Goal: Task Accomplishment & Management: Use online tool/utility

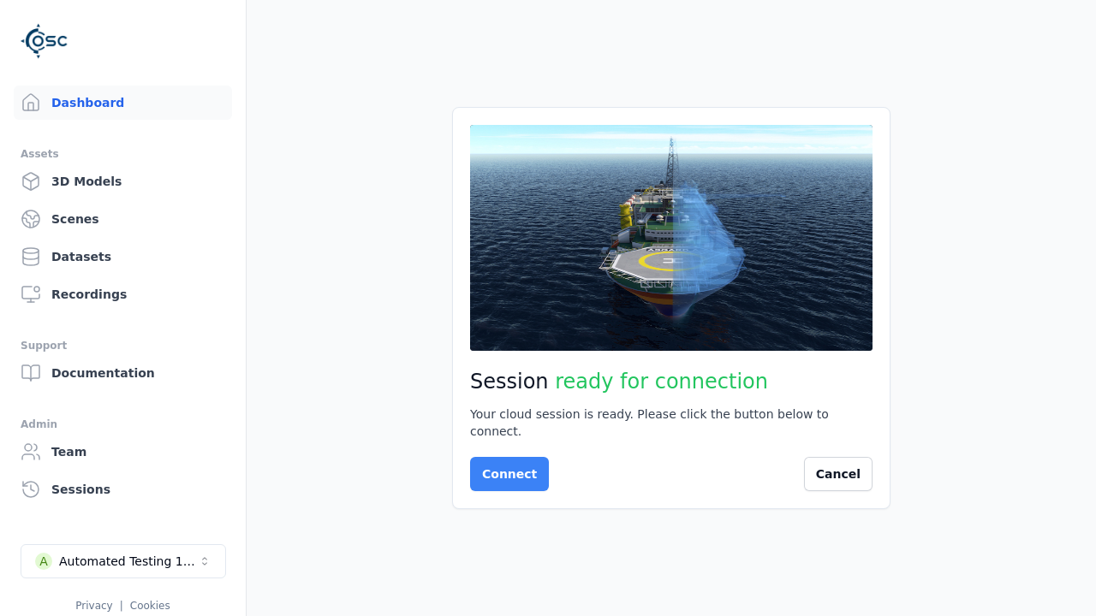
click at [504, 466] on button "Connect" at bounding box center [509, 474] width 79 height 34
